Goal: Transaction & Acquisition: Download file/media

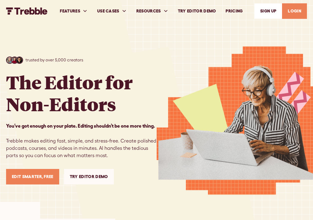
click at [307, 10] on link "LOGIN" at bounding box center [294, 10] width 25 height 15
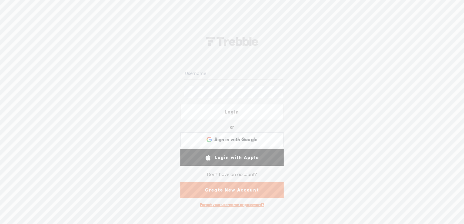
type input "catgetssocial"
click at [249, 114] on link "Login" at bounding box center [231, 112] width 103 height 16
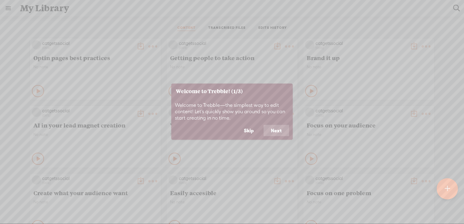
click at [275, 127] on button "Next" at bounding box center [275, 131] width 25 height 12
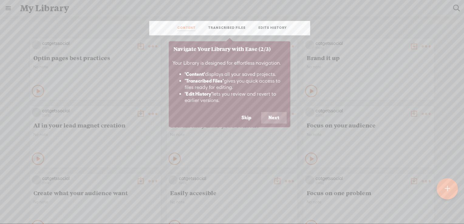
drag, startPoint x: 275, startPoint y: 127, endPoint x: 270, endPoint y: 124, distance: 6.3
click at [274, 126] on body "Hold on tight . . . catgetssocial HOME MY CONTENT MY CHANNEL MY LIBRARY MY JOUR…" at bounding box center [232, 112] width 464 height 224
click at [249, 117] on button "Skip" at bounding box center [246, 118] width 25 height 12
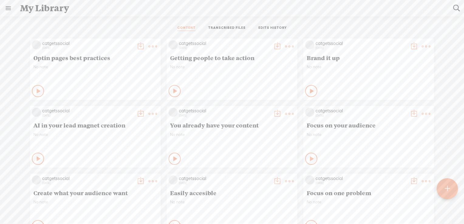
click at [447, 195] on t at bounding box center [446, 188] width 5 height 13
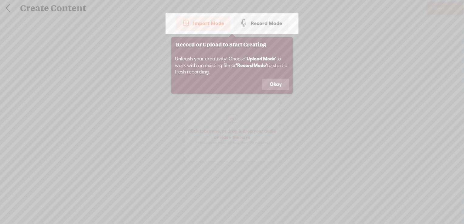
click at [277, 88] on button "Okay" at bounding box center [275, 85] width 27 height 12
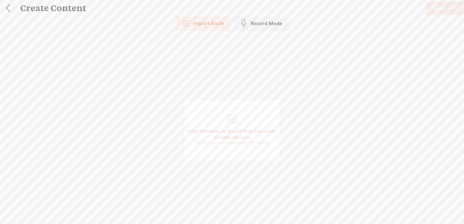
click at [218, 128] on span "browse" at bounding box center [212, 130] width 16 height 5
click at [445, 9] on link "Next" at bounding box center [444, 8] width 37 height 13
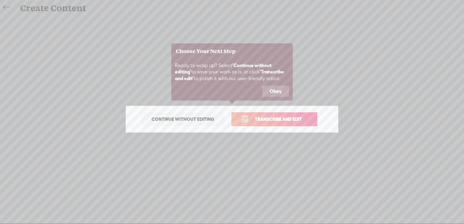
click at [294, 114] on link "Transcribe and edit" at bounding box center [274, 119] width 86 height 14
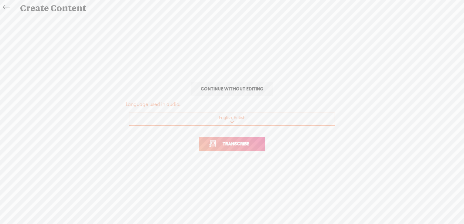
click at [246, 144] on span "Transcribe" at bounding box center [235, 143] width 39 height 7
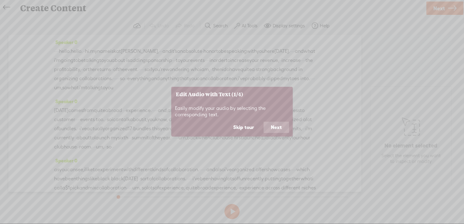
click at [358, 187] on icon at bounding box center [232, 112] width 464 height 224
click at [360, 64] on icon at bounding box center [232, 112] width 464 height 224
click at [364, 75] on icon at bounding box center [232, 112] width 464 height 224
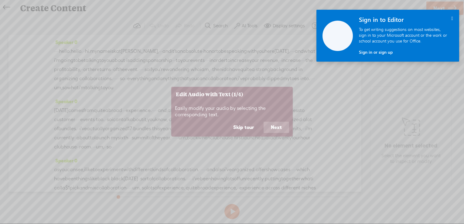
click at [243, 124] on button "Skip tour" at bounding box center [243, 128] width 35 height 12
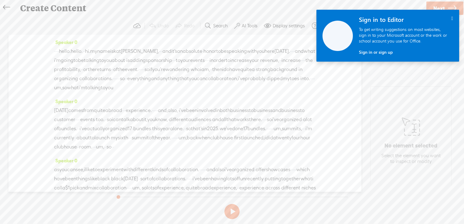
click at [452, 19] on icon "" at bounding box center [452, 18] width 2 height 5
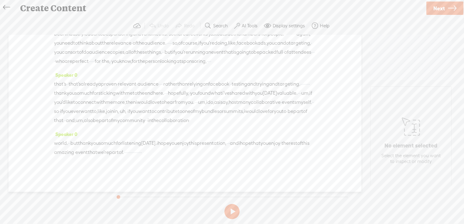
scroll to position [2827, 0]
click at [251, 25] on label "AI Tools" at bounding box center [250, 26] width 16 height 6
click at [243, 145] on span at bounding box center [242, 145] width 11 height 4
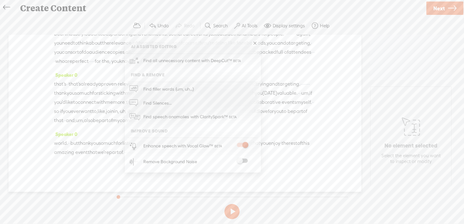
click at [243, 161] on span at bounding box center [242, 161] width 11 height 4
click at [441, 8] on span "Next" at bounding box center [439, 8] width 12 height 15
click at [0, 0] on span "Finish" at bounding box center [0, 0] width 0 height 0
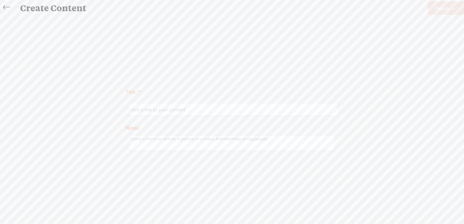
click at [190, 113] on input "text" at bounding box center [233, 110] width 208 height 12
type input "Sponsorships for collaboration events"
click at [440, 5] on span "Finish" at bounding box center [442, 8] width 14 height 15
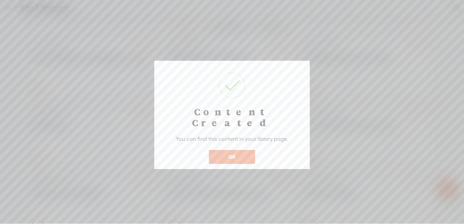
click at [236, 150] on button "OK" at bounding box center [232, 157] width 46 height 14
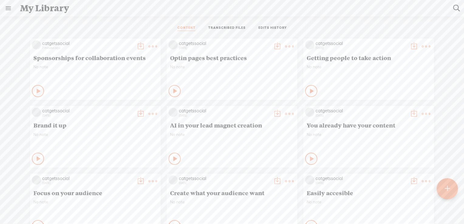
click at [148, 42] on t at bounding box center [152, 46] width 8 height 8
click at [119, 124] on link "Download as..." at bounding box center [119, 122] width 61 height 14
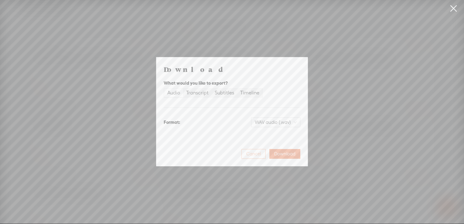
click at [252, 154] on span "Cancel" at bounding box center [253, 154] width 15 height 6
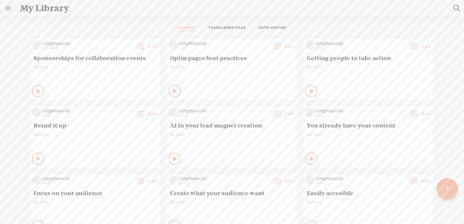
click at [148, 48] on t at bounding box center [152, 46] width 8 height 8
click at [148, 46] on t at bounding box center [152, 46] width 8 height 8
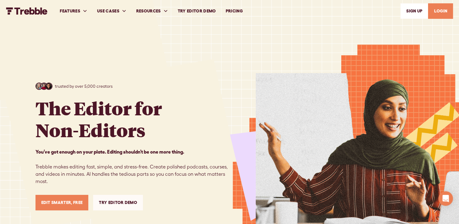
click at [442, 14] on link "LOGIN" at bounding box center [440, 10] width 25 height 15
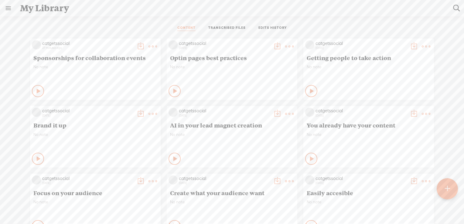
click at [148, 45] on t at bounding box center [152, 46] width 8 height 8
click at [148, 46] on t at bounding box center [152, 46] width 8 height 8
click at [124, 108] on link "Download as..." at bounding box center [119, 108] width 61 height 14
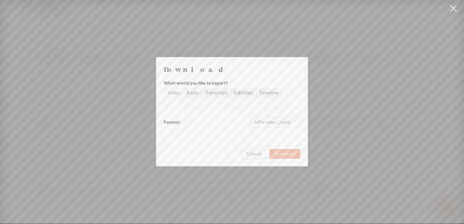
click at [175, 92] on div "Video" at bounding box center [173, 93] width 13 height 8
click at [164, 89] on input "Video" at bounding box center [164, 89] width 0 height 0
click at [285, 154] on span "Download" at bounding box center [284, 154] width 21 height 6
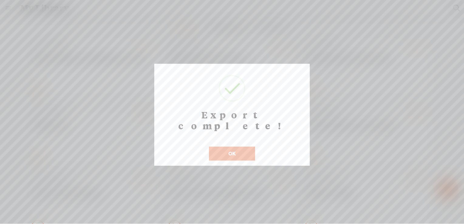
click at [246, 147] on button "OK" at bounding box center [232, 154] width 46 height 14
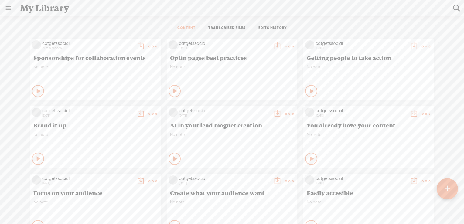
click at [148, 46] on t at bounding box center [152, 46] width 8 height 8
click at [128, 110] on link "Download as..." at bounding box center [119, 108] width 61 height 14
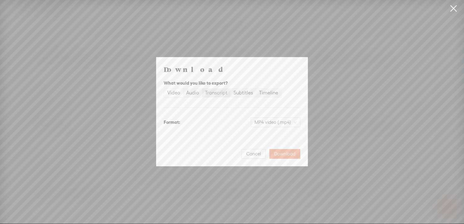
click at [214, 92] on div "Transcript" at bounding box center [216, 93] width 22 height 8
click at [202, 89] on input "Transcript" at bounding box center [202, 89] width 0 height 0
click at [286, 156] on span "Download" at bounding box center [284, 154] width 21 height 6
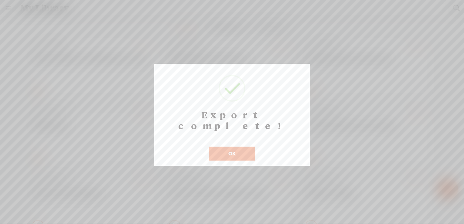
click at [232, 147] on button "OK" at bounding box center [232, 154] width 46 height 14
